Goal: Information Seeking & Learning: Compare options

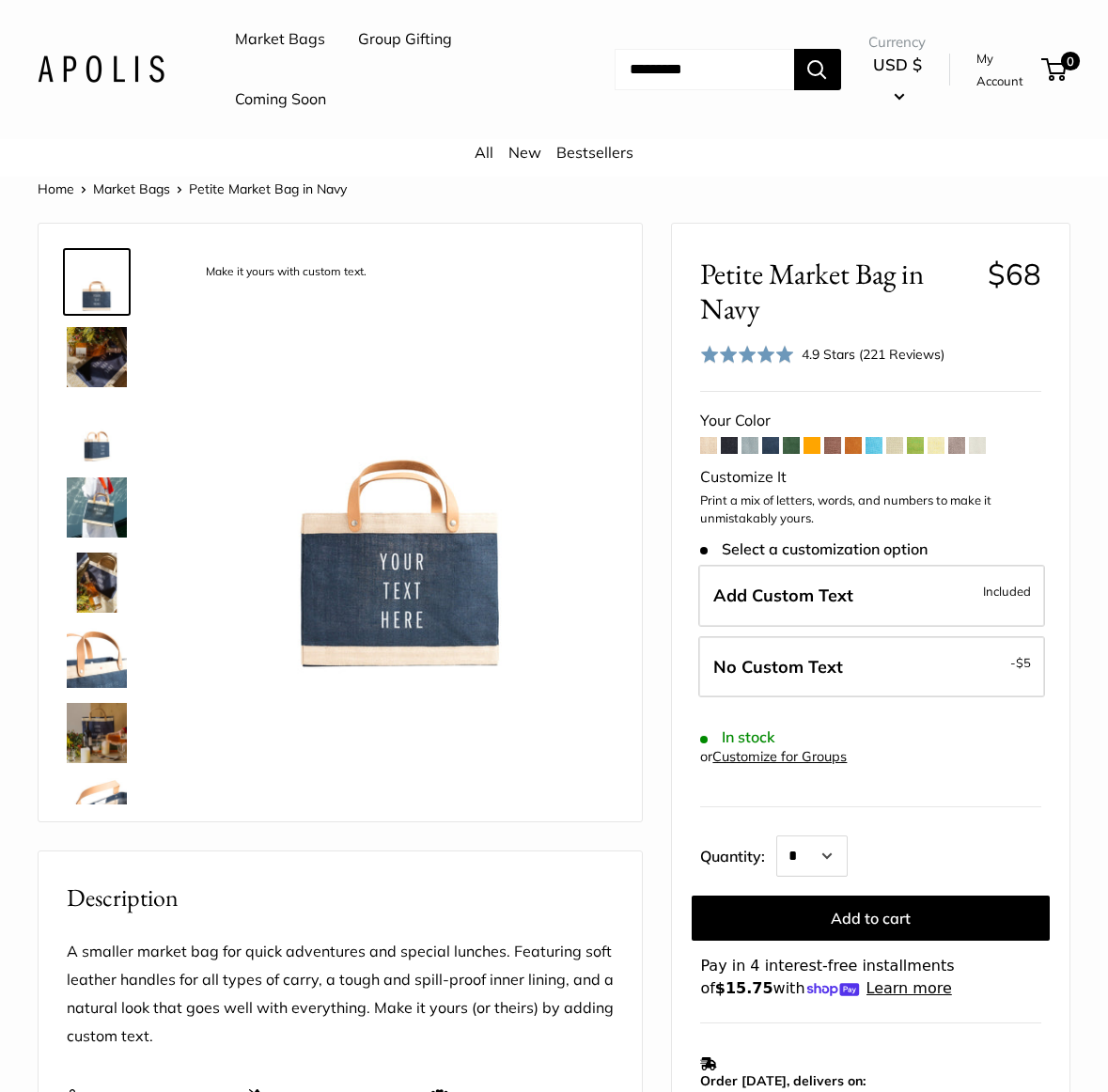
click at [901, 442] on span at bounding box center [895, 445] width 17 height 17
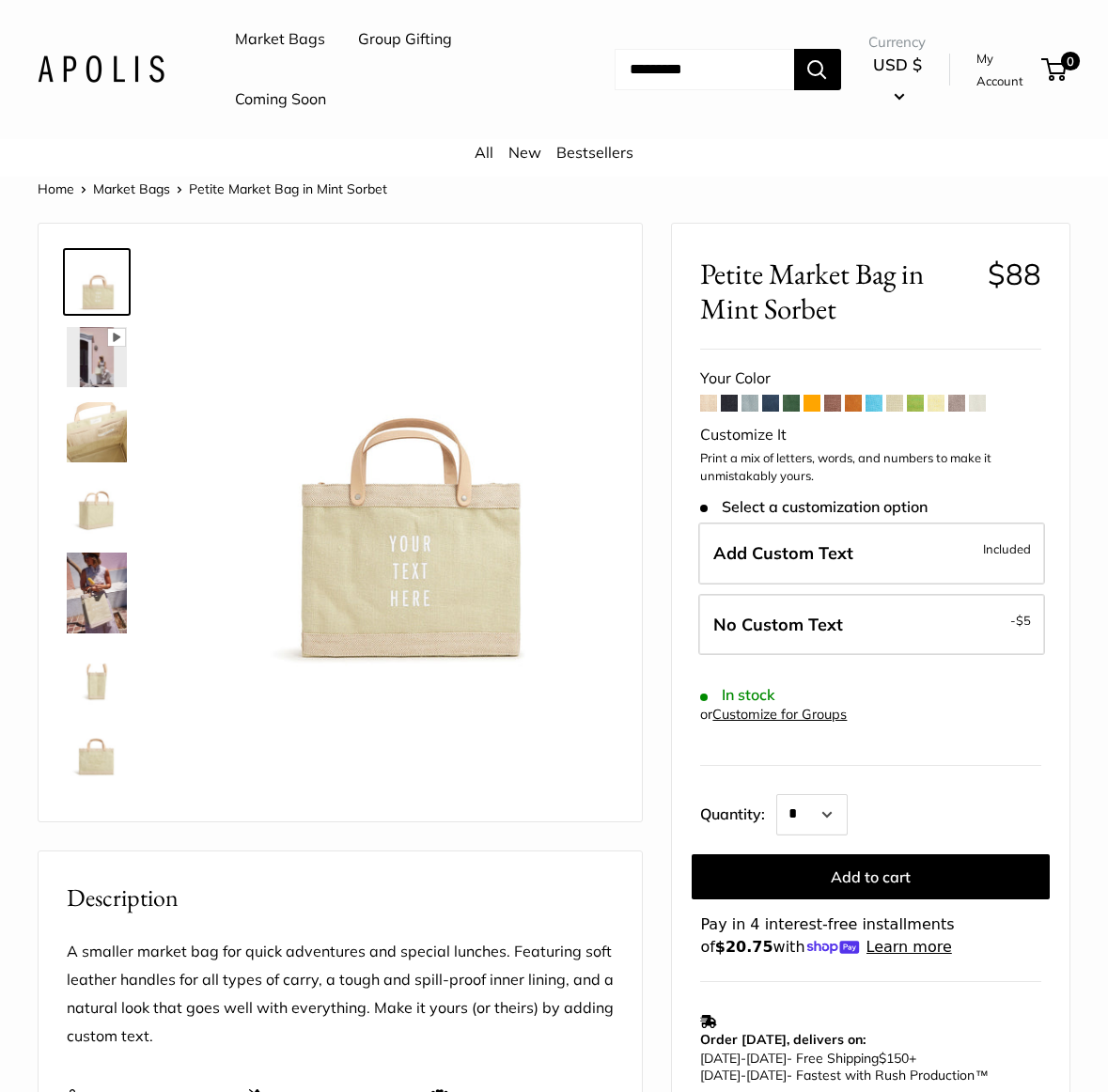
click at [710, 403] on span at bounding box center [708, 403] width 17 height 17
